Goal: Task Accomplishment & Management: Manage account settings

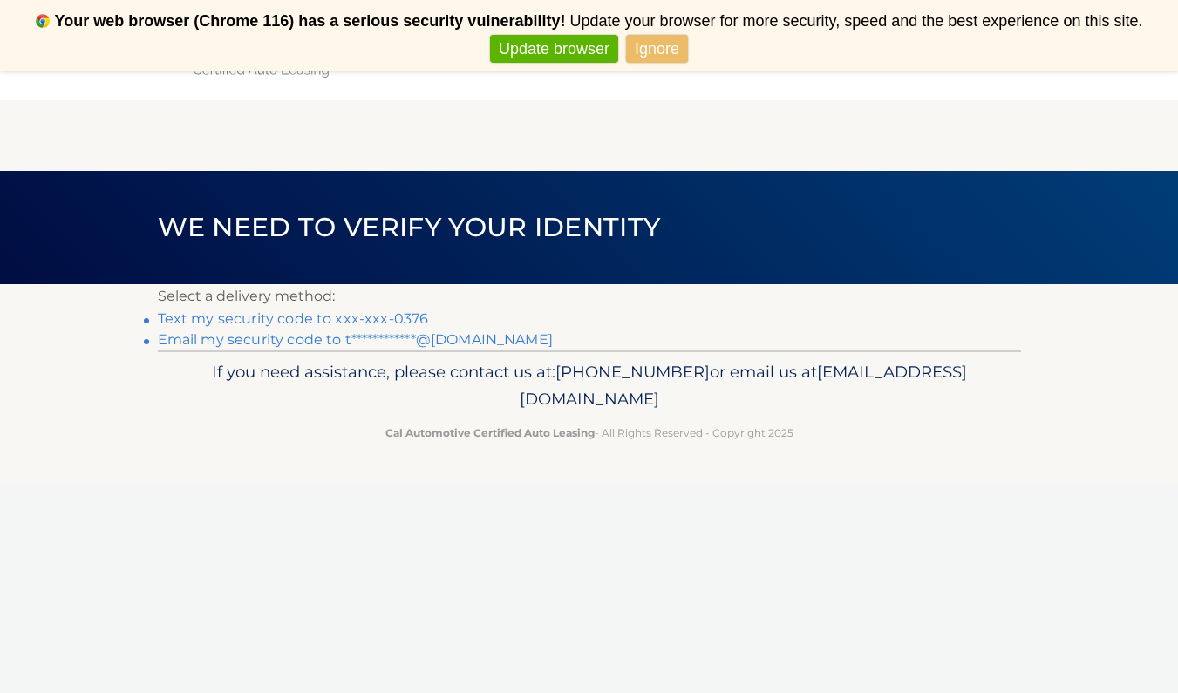
click at [397, 318] on link "Text my security code to xxx-xxx-0376" at bounding box center [293, 318] width 271 height 17
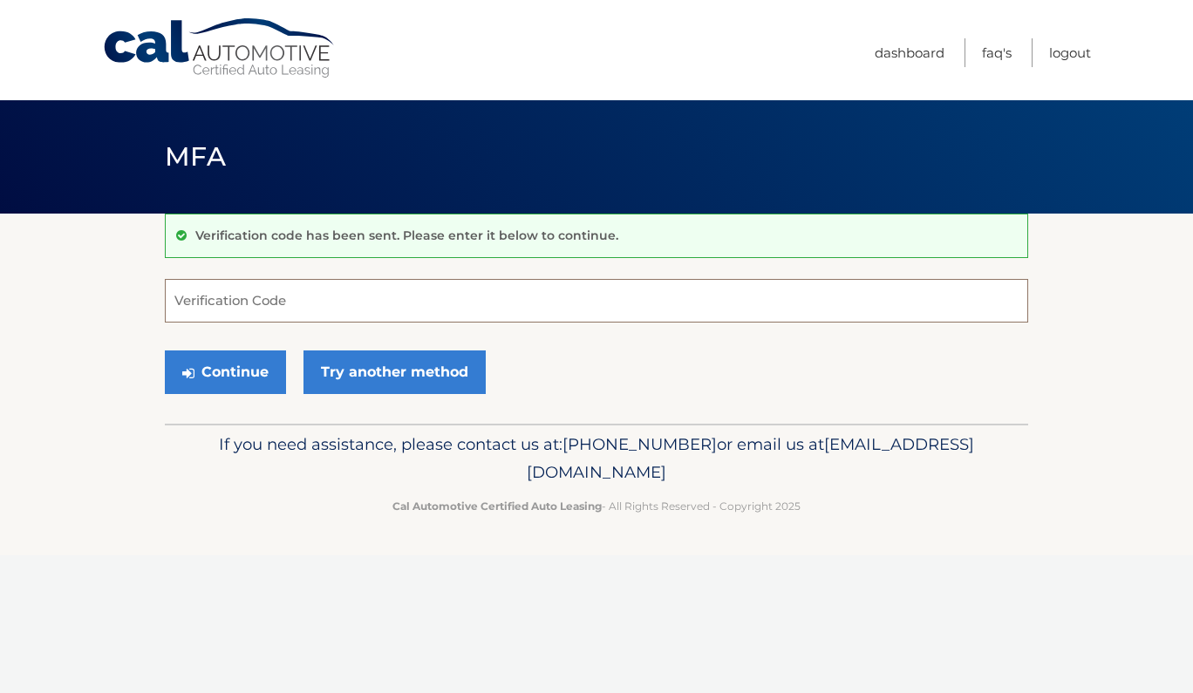
click at [395, 310] on input "Verification Code" at bounding box center [596, 301] width 863 height 44
type input "378924"
click at [235, 371] on button "Continue" at bounding box center [225, 373] width 121 height 44
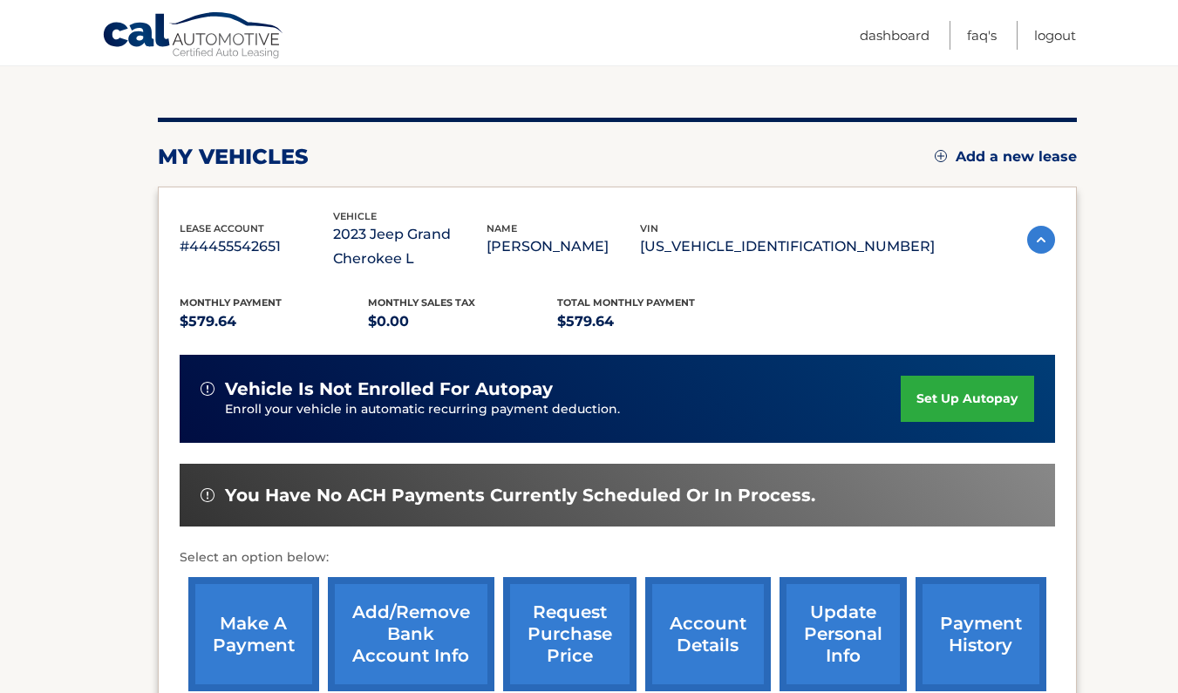
scroll to position [262, 0]
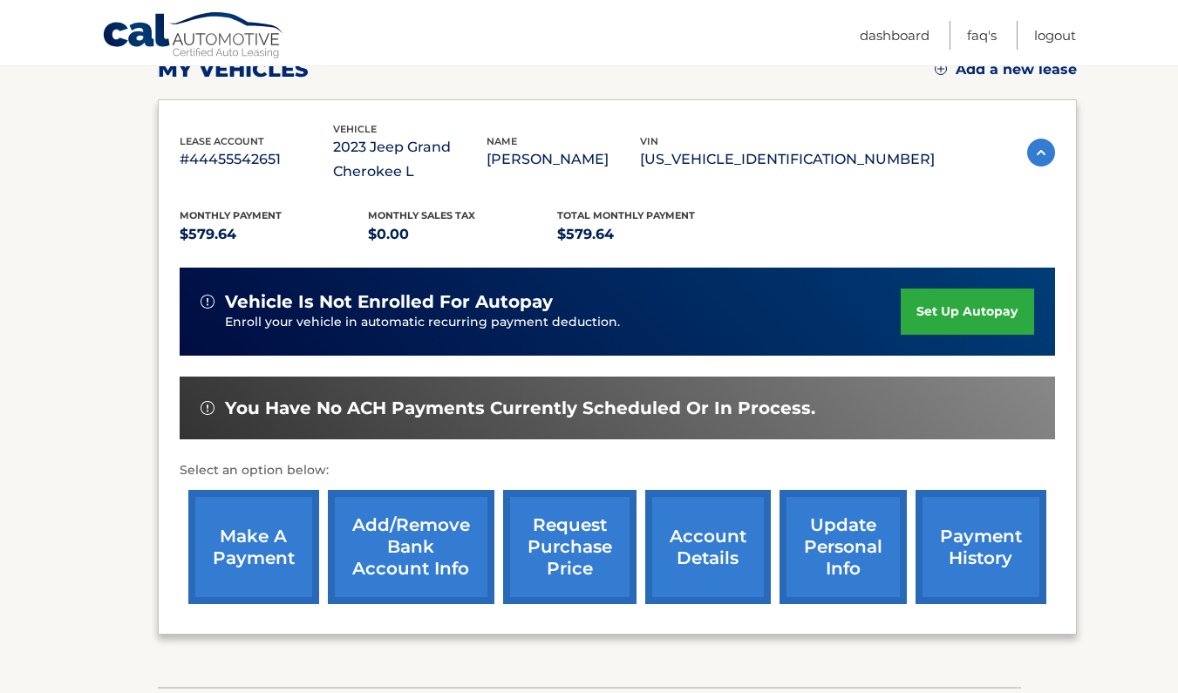
click at [277, 546] on link "make a payment" at bounding box center [253, 547] width 131 height 114
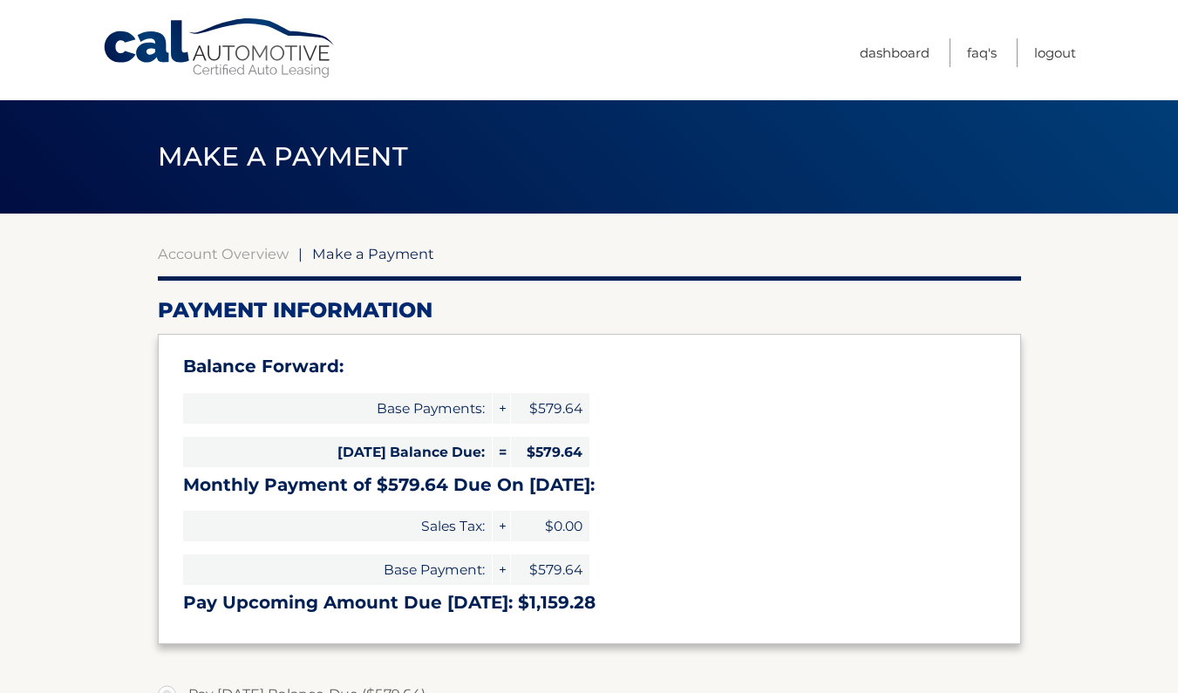
select select "MWY4OTRkOGUtYWIzYi00Y2I5LWFiOGQtY2Y1YjY0MzBlMzk4"
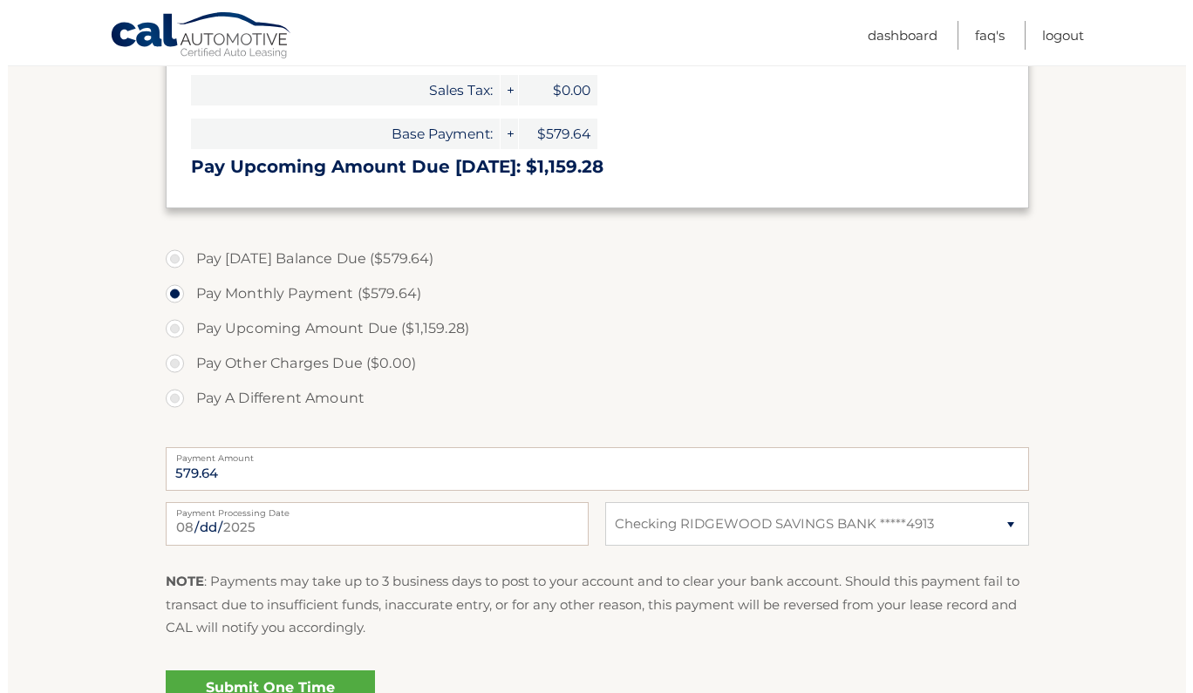
scroll to position [523, 0]
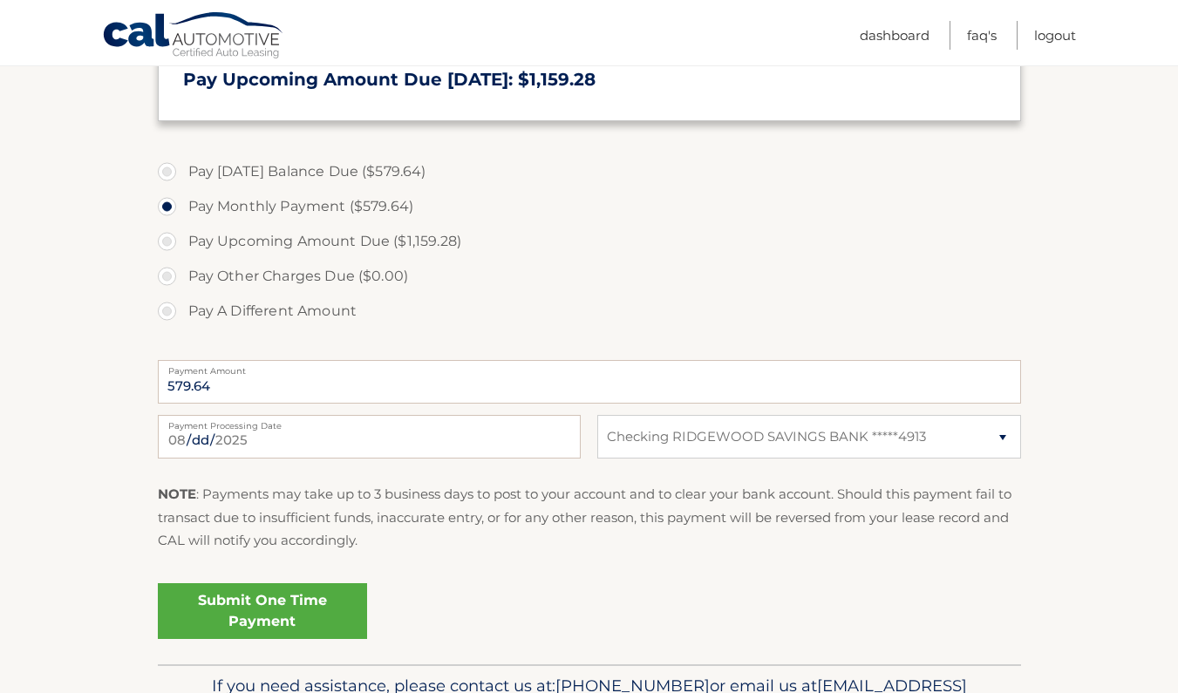
click at [321, 616] on link "Submit One Time Payment" at bounding box center [262, 611] width 209 height 56
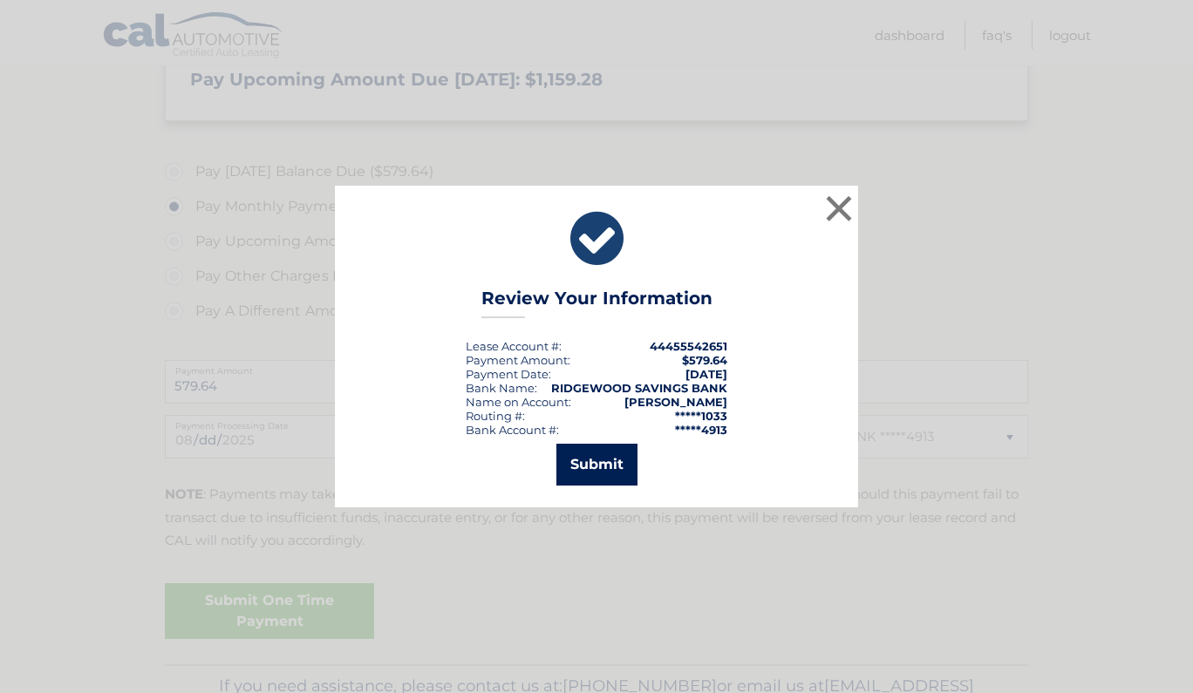
click at [620, 461] on button "Submit" at bounding box center [596, 465] width 81 height 42
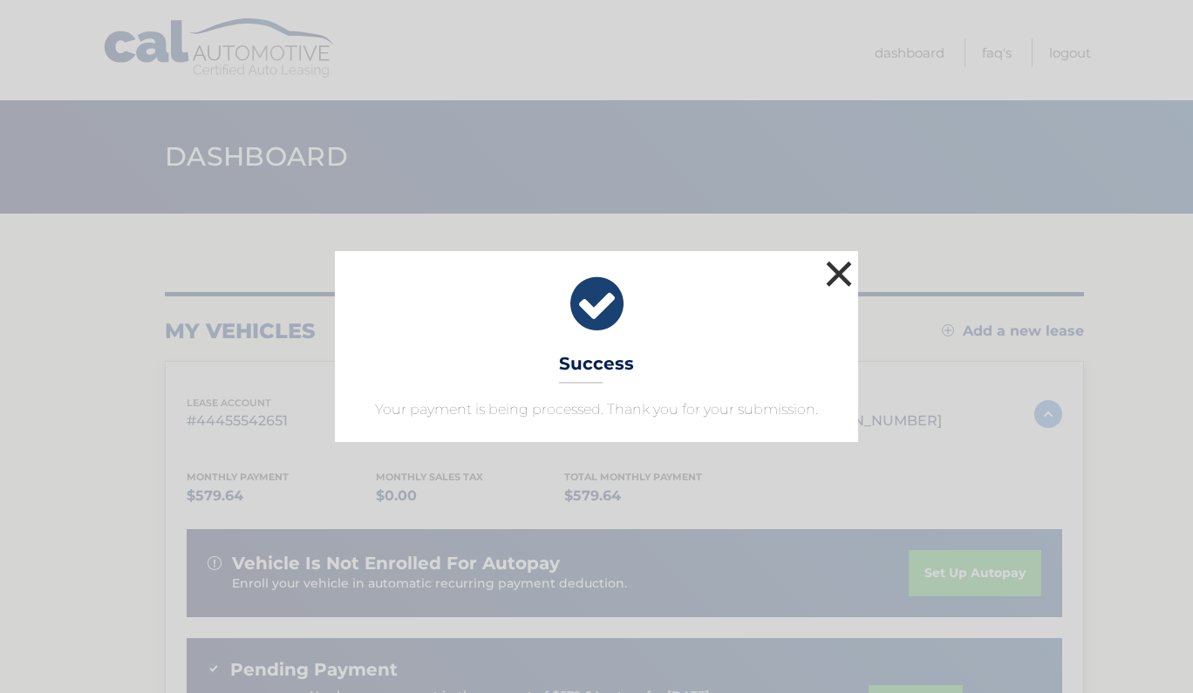
click at [838, 278] on button "×" at bounding box center [838, 273] width 35 height 35
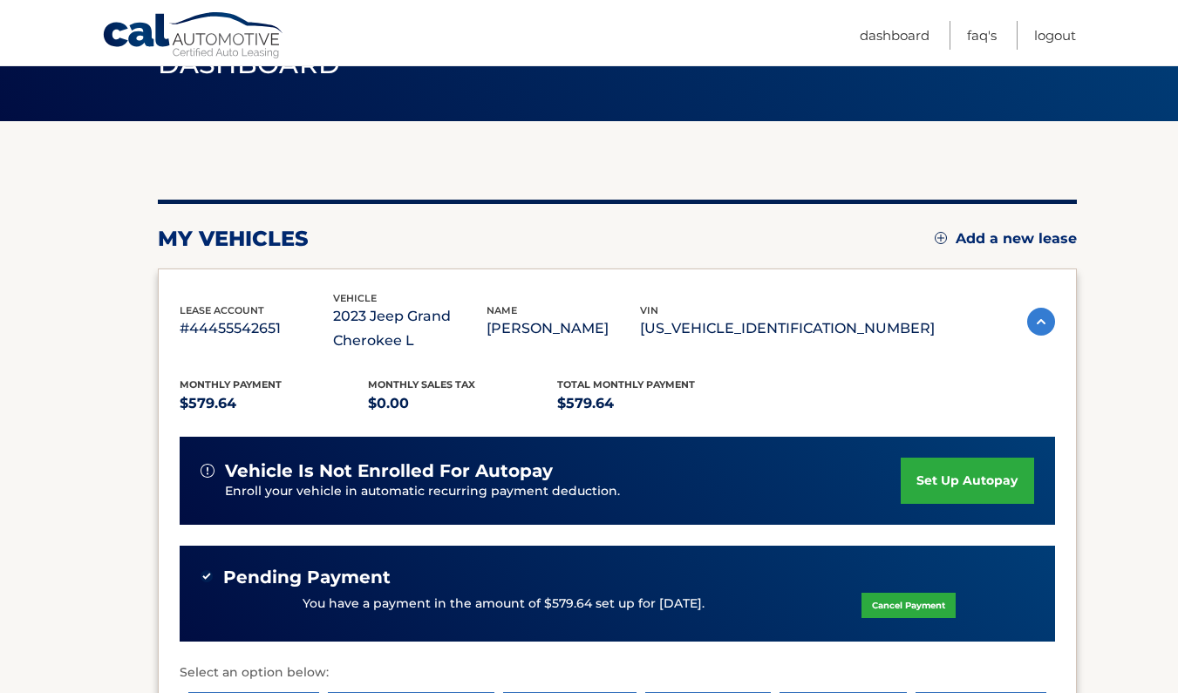
scroll to position [87, 0]
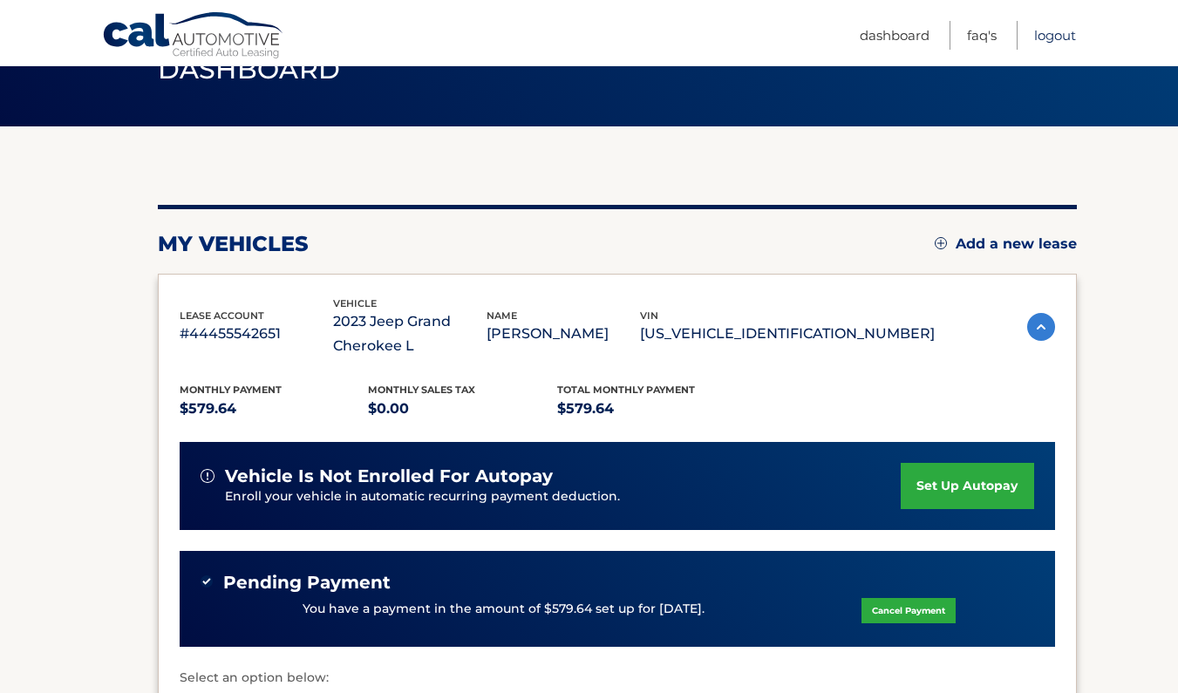
click at [1042, 30] on link "Logout" at bounding box center [1055, 35] width 42 height 29
